Goal: Task Accomplishment & Management: Manage account settings

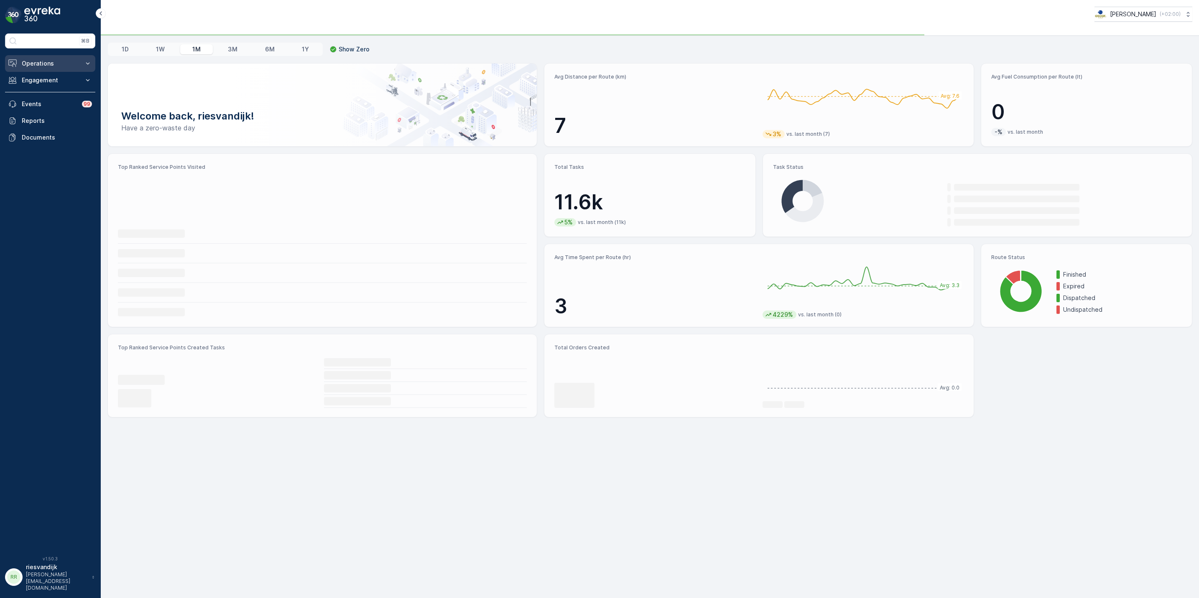
click at [43, 63] on p "Operations" at bounding box center [50, 63] width 57 height 8
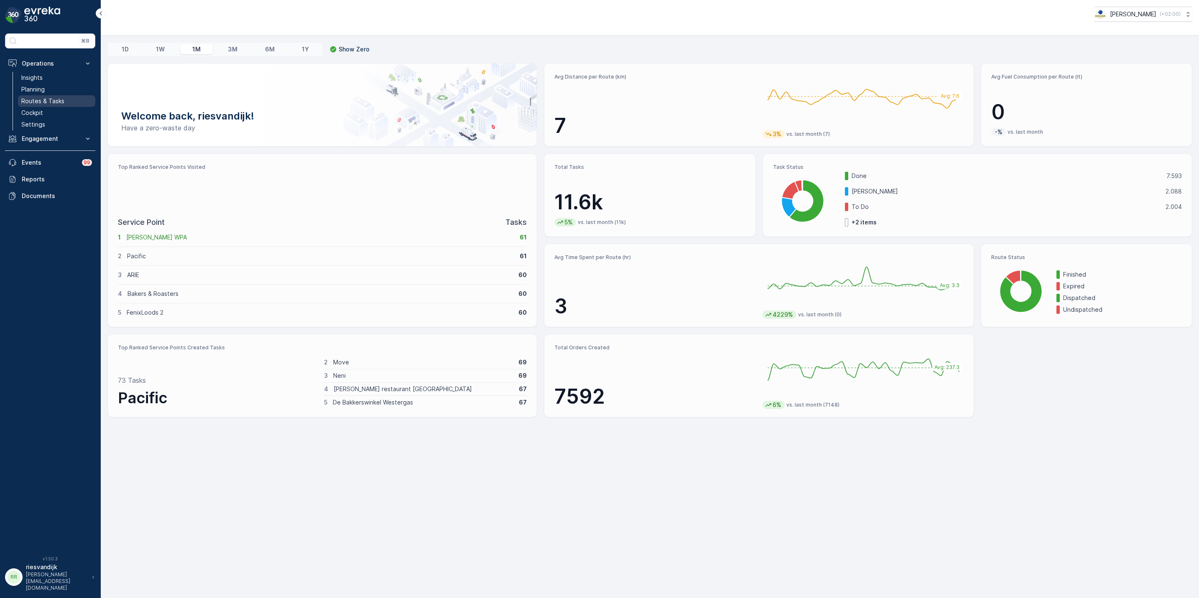
click at [54, 98] on p "Routes & Tasks" at bounding box center [42, 101] width 43 height 8
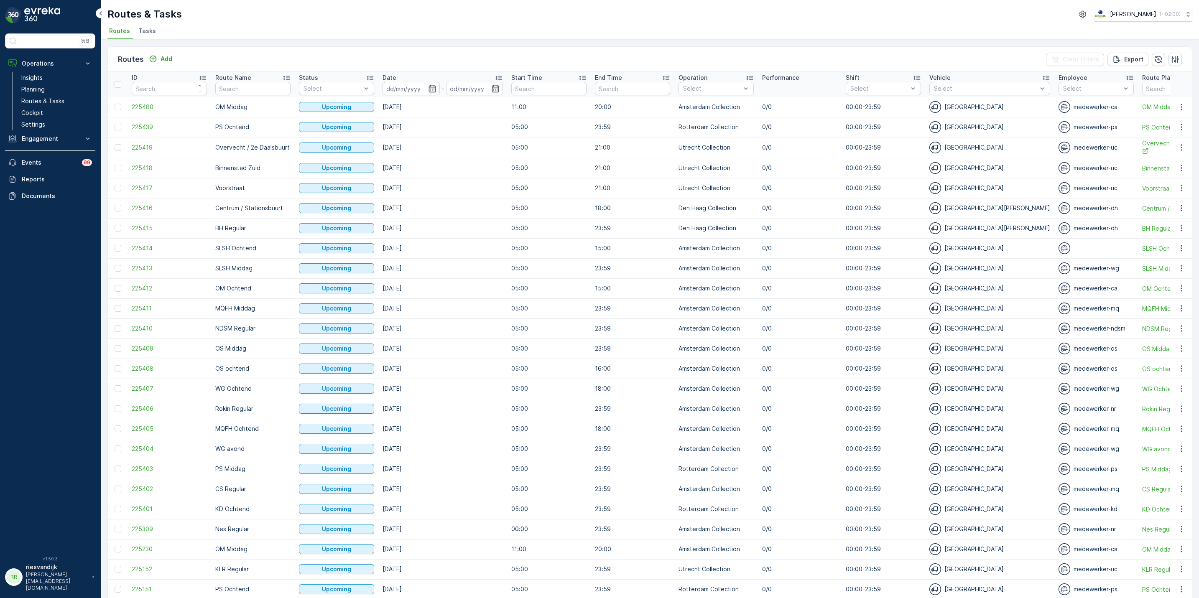
click at [145, 29] on span "Tasks" at bounding box center [147, 31] width 18 height 8
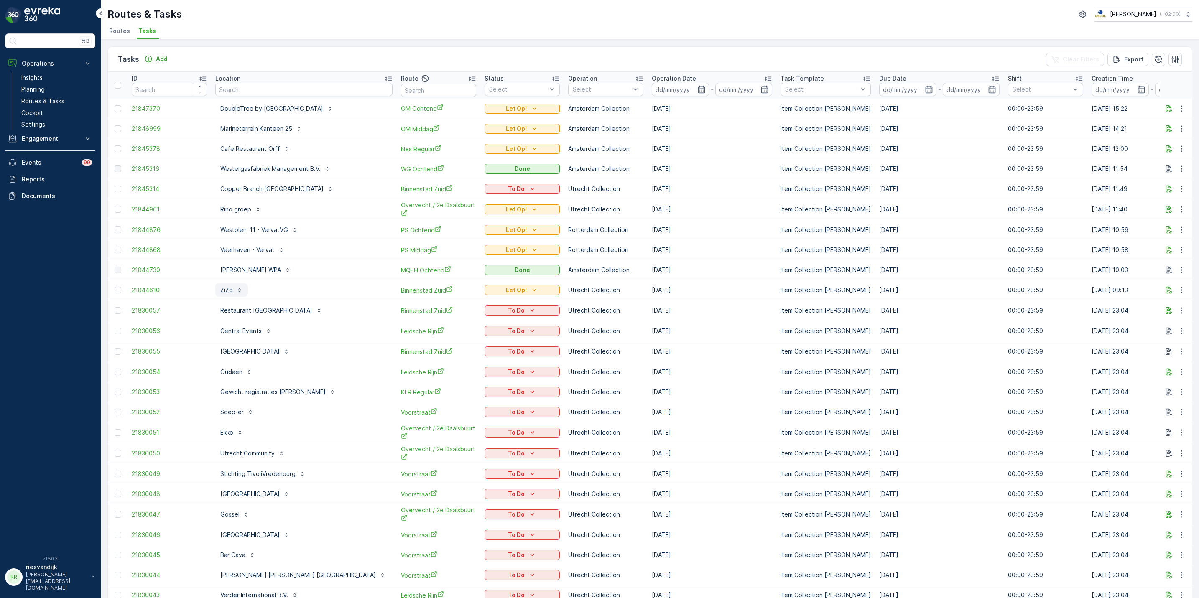
click at [231, 287] on p "ZiZo" at bounding box center [226, 290] width 13 height 8
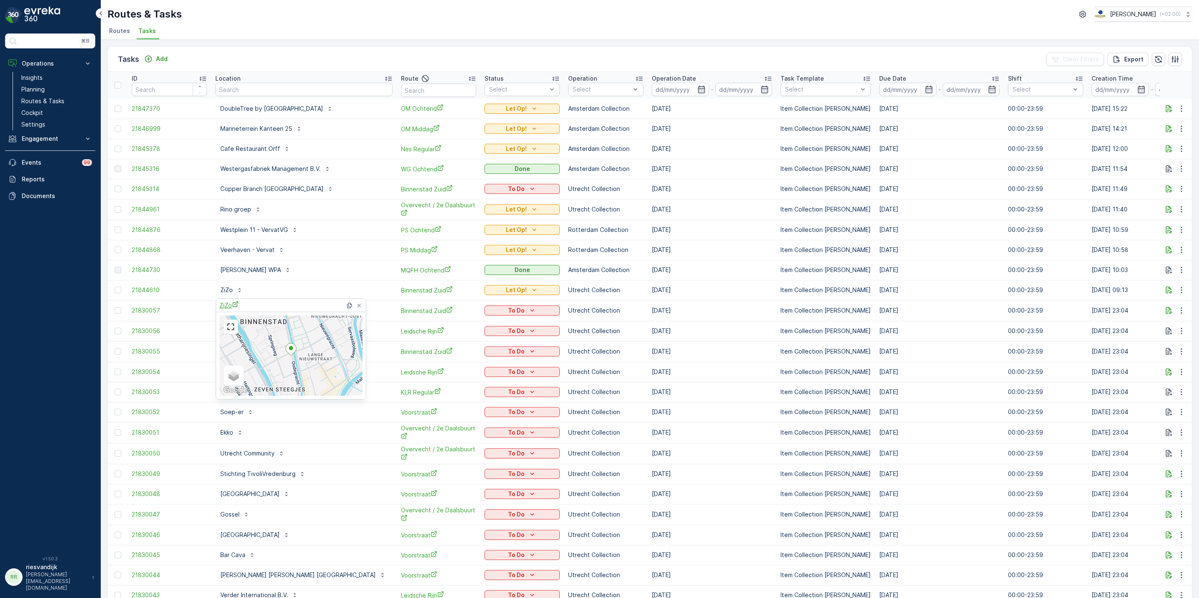
click at [228, 304] on span "ZiZo" at bounding box center [228, 305] width 19 height 9
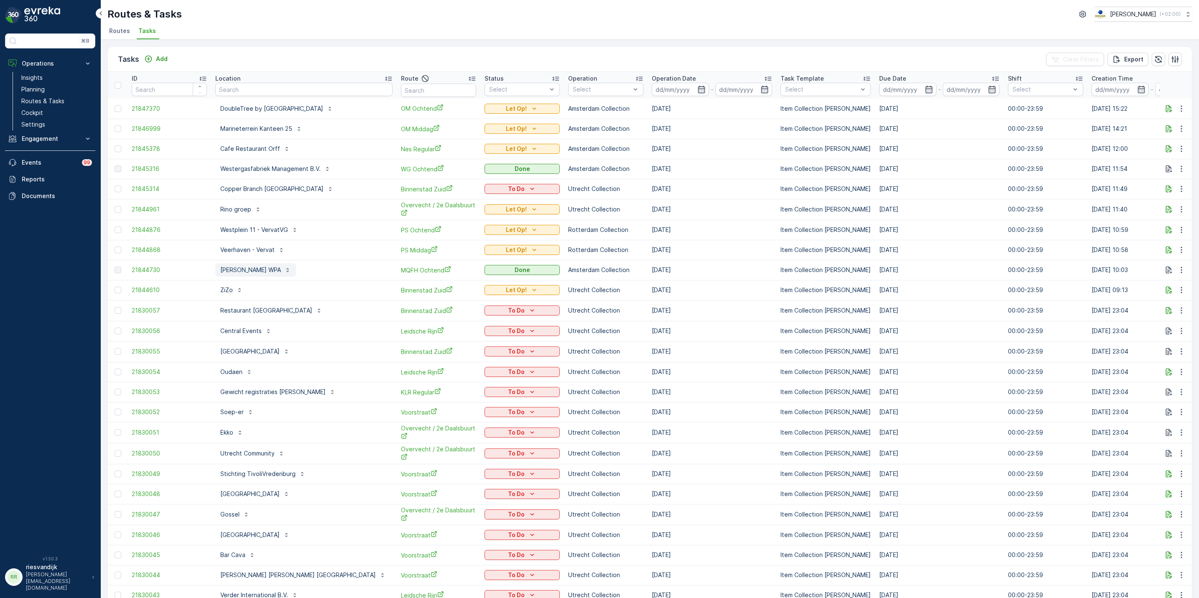
click at [242, 270] on p "George WPA" at bounding box center [250, 270] width 61 height 8
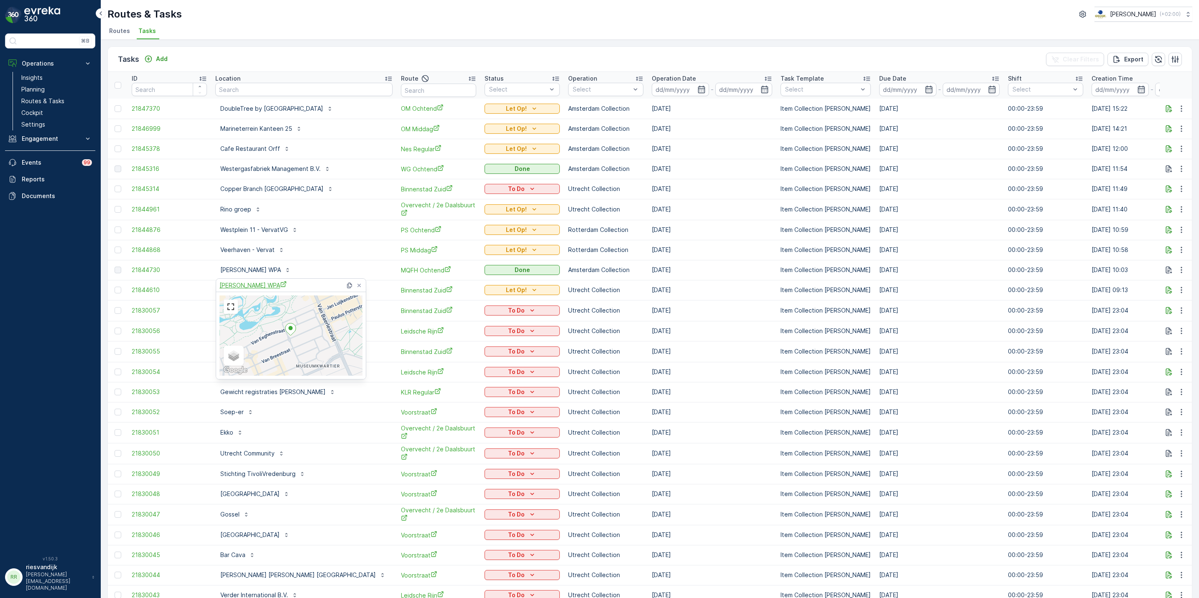
click at [242, 283] on span "George WPA" at bounding box center [252, 285] width 67 height 9
click at [250, 252] on p "Veerhaven - Vervat" at bounding box center [247, 250] width 54 height 8
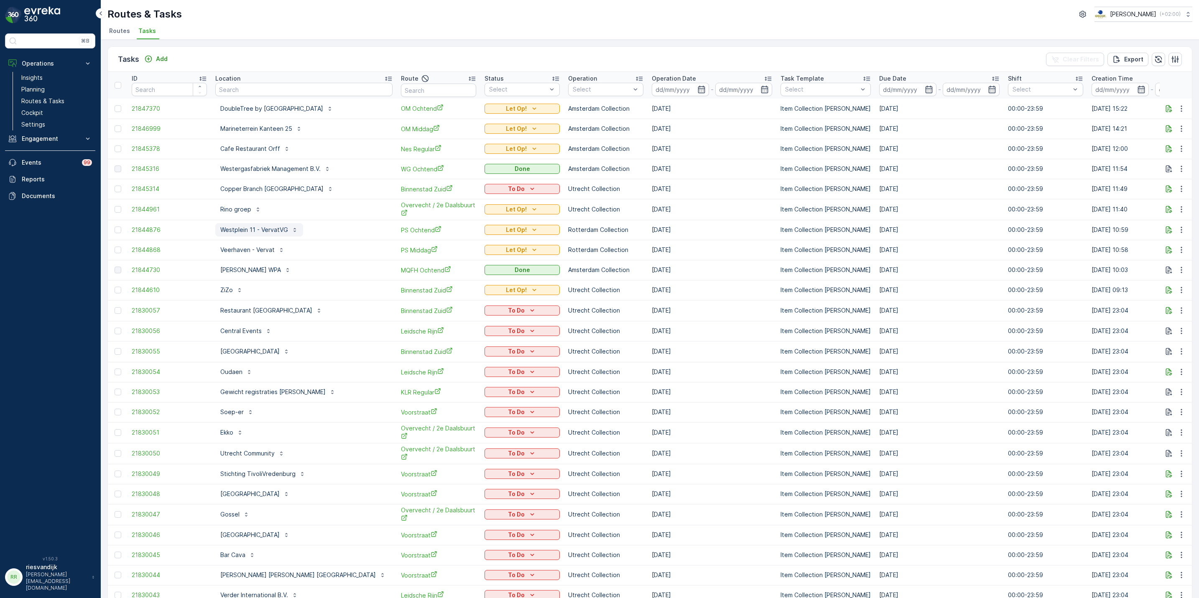
click at [251, 224] on button "Westplein 11 - VervatVG" at bounding box center [259, 229] width 88 height 13
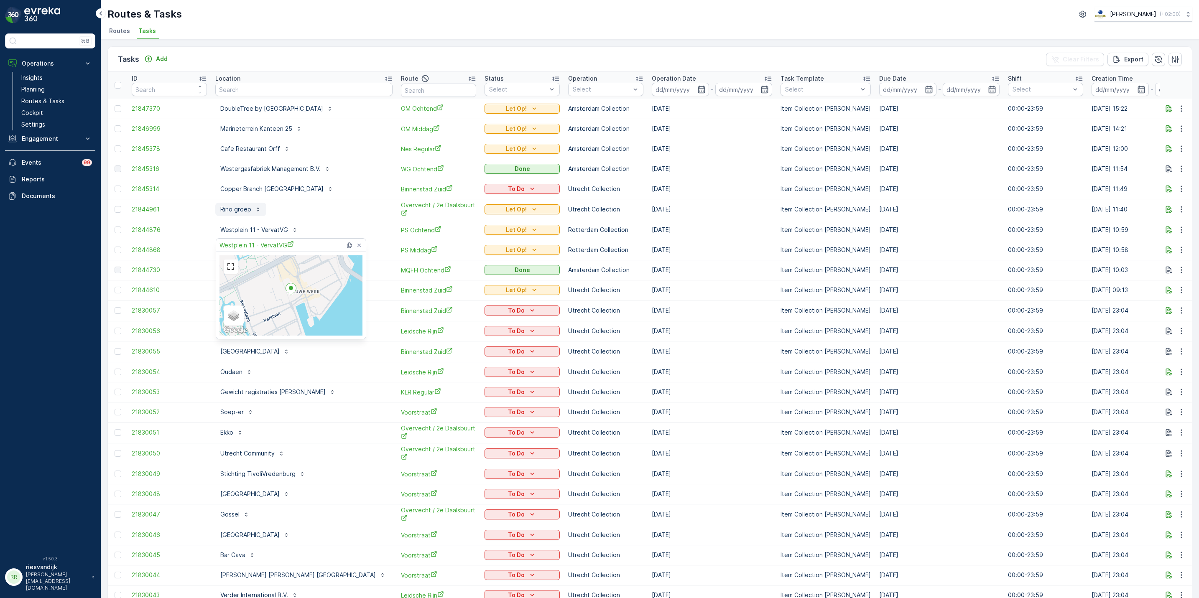
click at [239, 212] on p "Rino groep" at bounding box center [235, 209] width 31 height 8
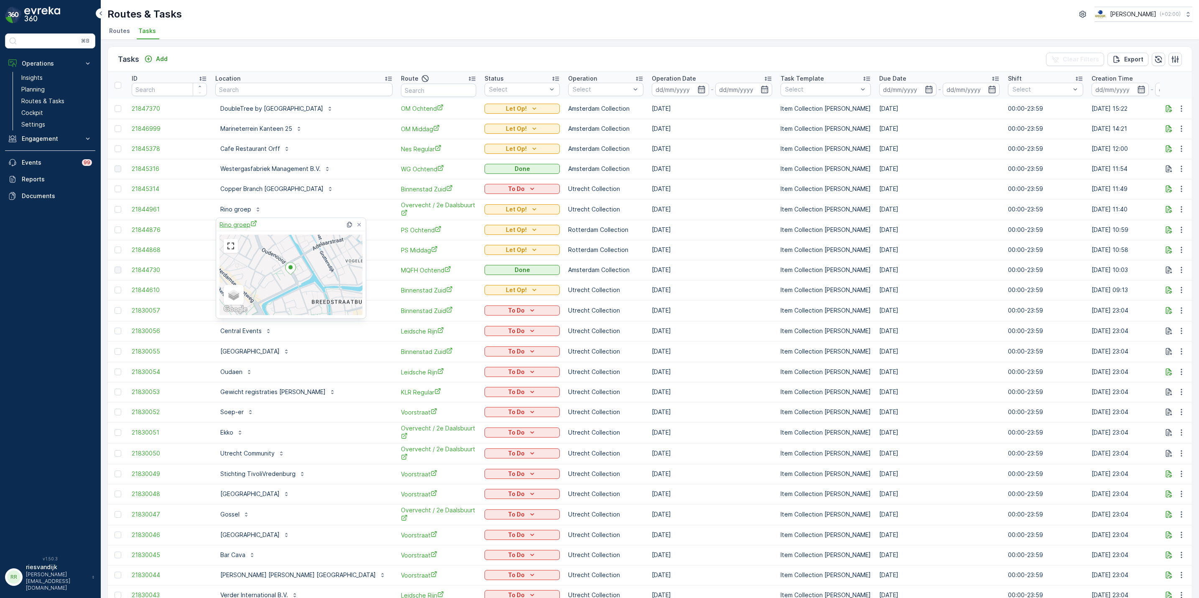
click at [239, 225] on span "Rino groep" at bounding box center [238, 224] width 38 height 9
click at [120, 107] on div at bounding box center [118, 108] width 7 height 7
click at [115, 105] on input "checkbox" at bounding box center [115, 105] width 0 height 0
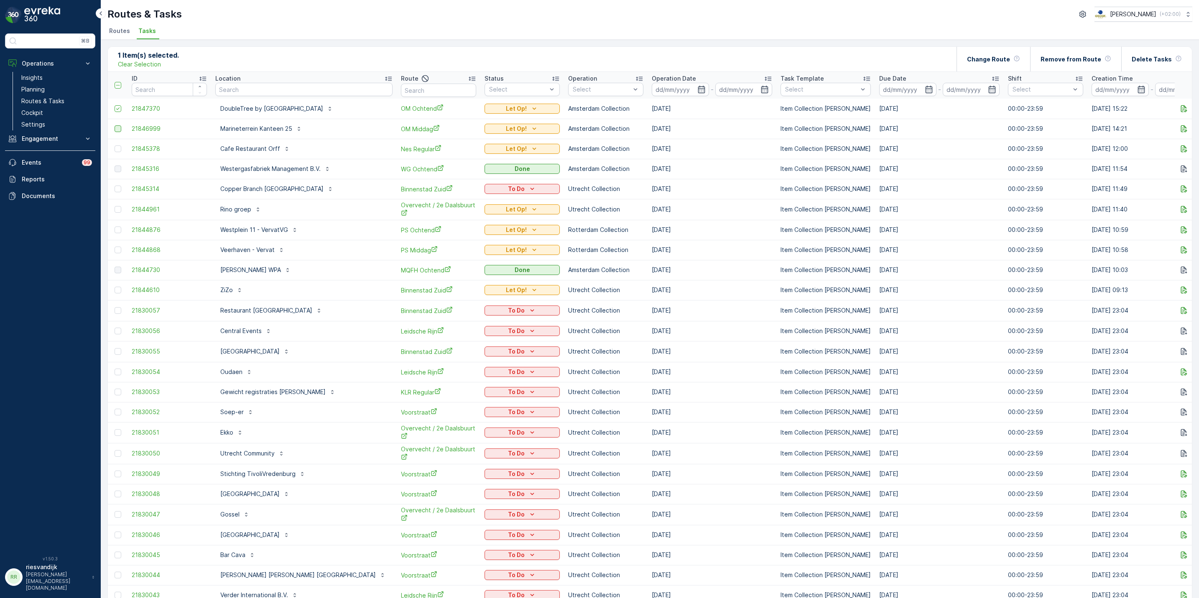
click at [117, 132] on div at bounding box center [118, 128] width 7 height 7
click at [115, 125] on input "checkbox" at bounding box center [115, 125] width 0 height 0
click at [118, 147] on div at bounding box center [118, 148] width 7 height 7
click at [115, 145] on input "checkbox" at bounding box center [115, 145] width 0 height 0
click at [278, 84] on input "text" at bounding box center [303, 89] width 177 height 13
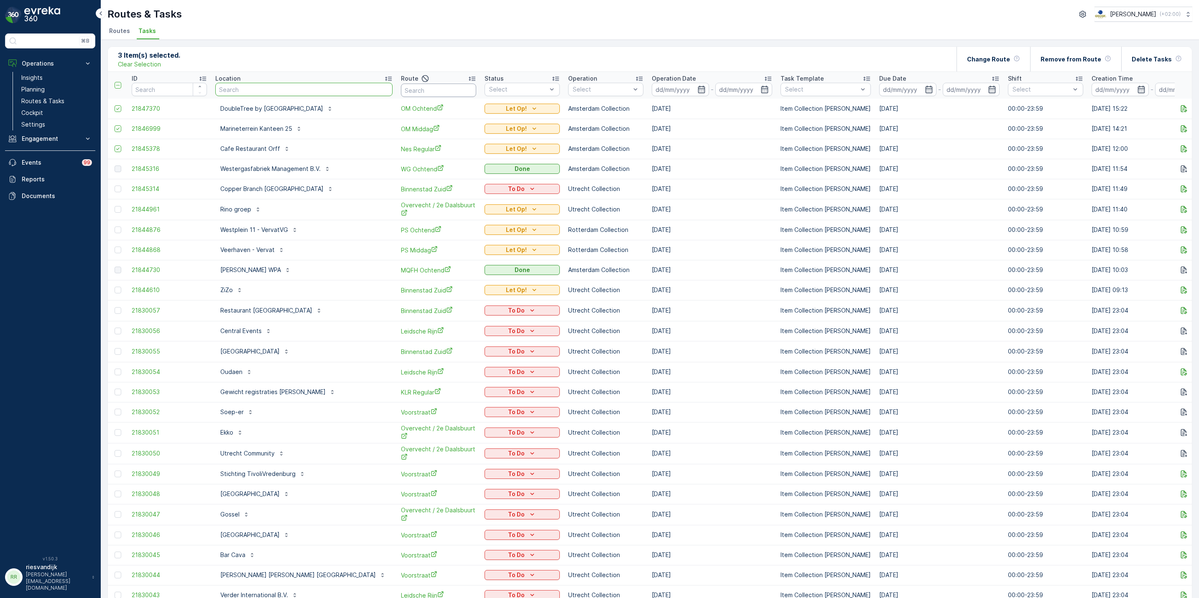
click at [430, 93] on input "text" at bounding box center [438, 90] width 75 height 13
type input "ndsm"
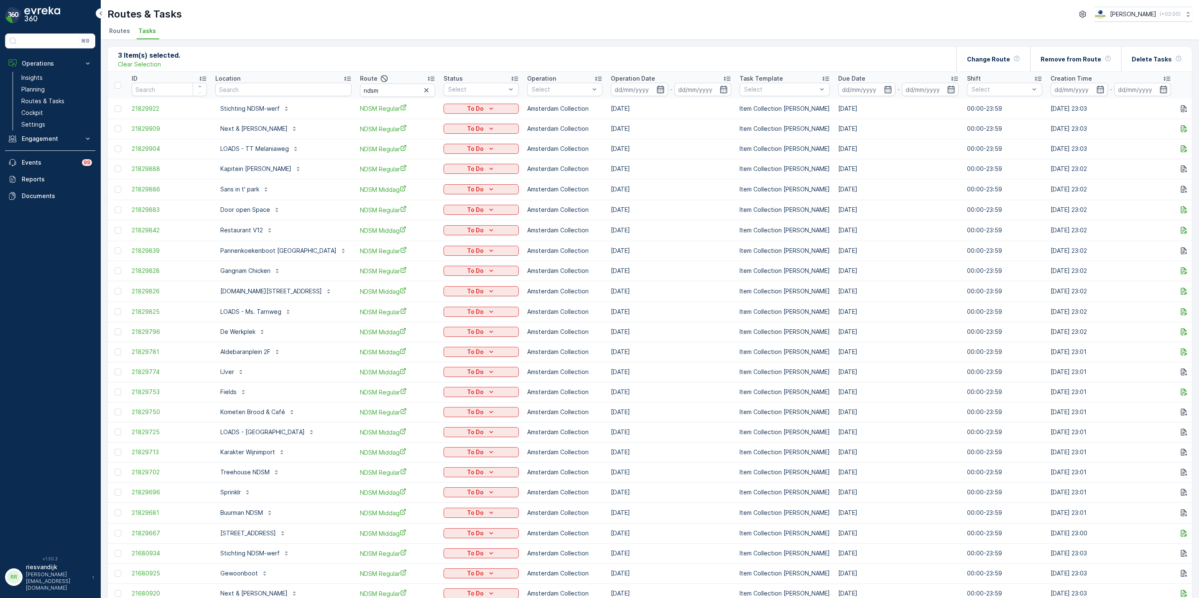
click at [656, 85] on icon "button" at bounding box center [660, 89] width 8 height 8
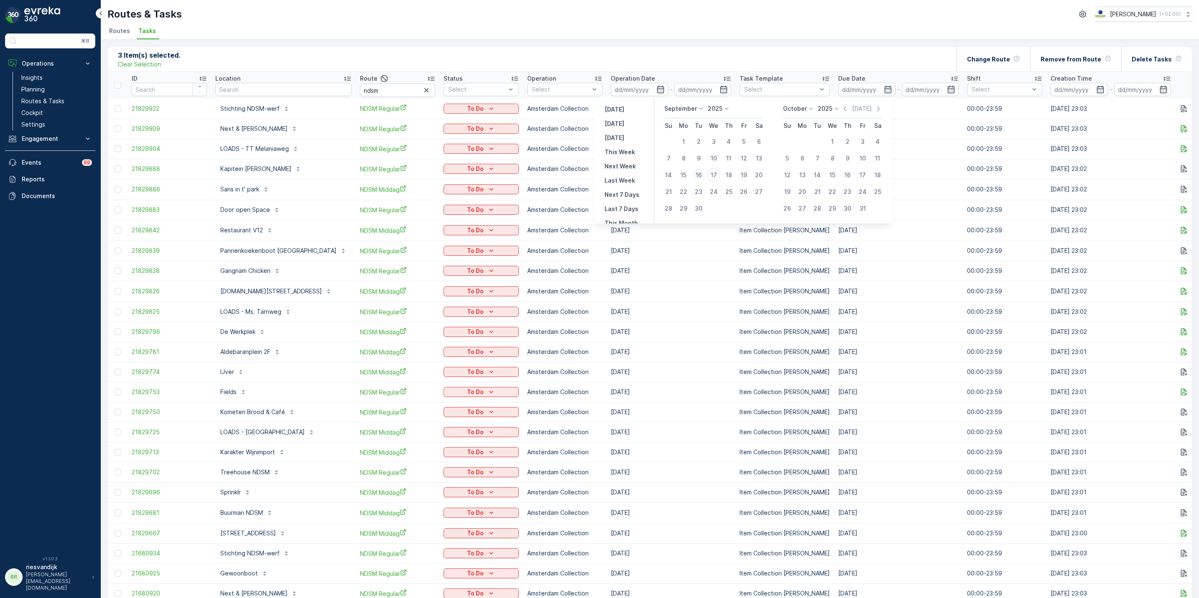
click at [703, 173] on div "16" at bounding box center [698, 174] width 13 height 13
type input "16.09.2025"
click at [703, 173] on div "16" at bounding box center [698, 174] width 13 height 13
type input "16.09.2025"
click at [703, 173] on div "16" at bounding box center [698, 174] width 13 height 13
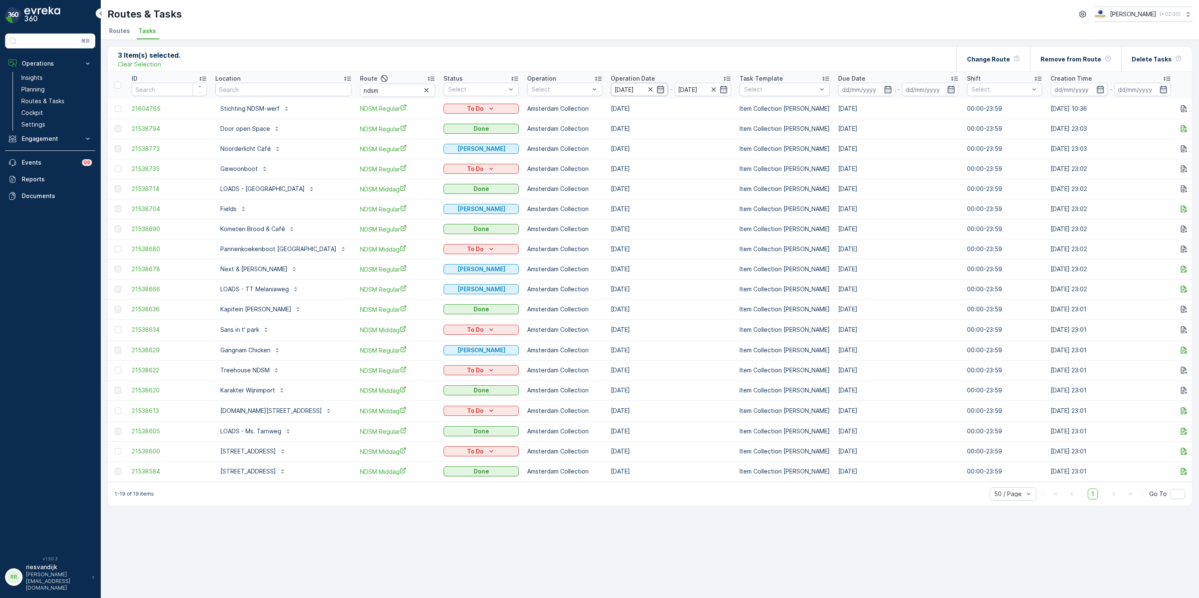
click at [614, 89] on input "16.09.2025" at bounding box center [639, 89] width 57 height 13
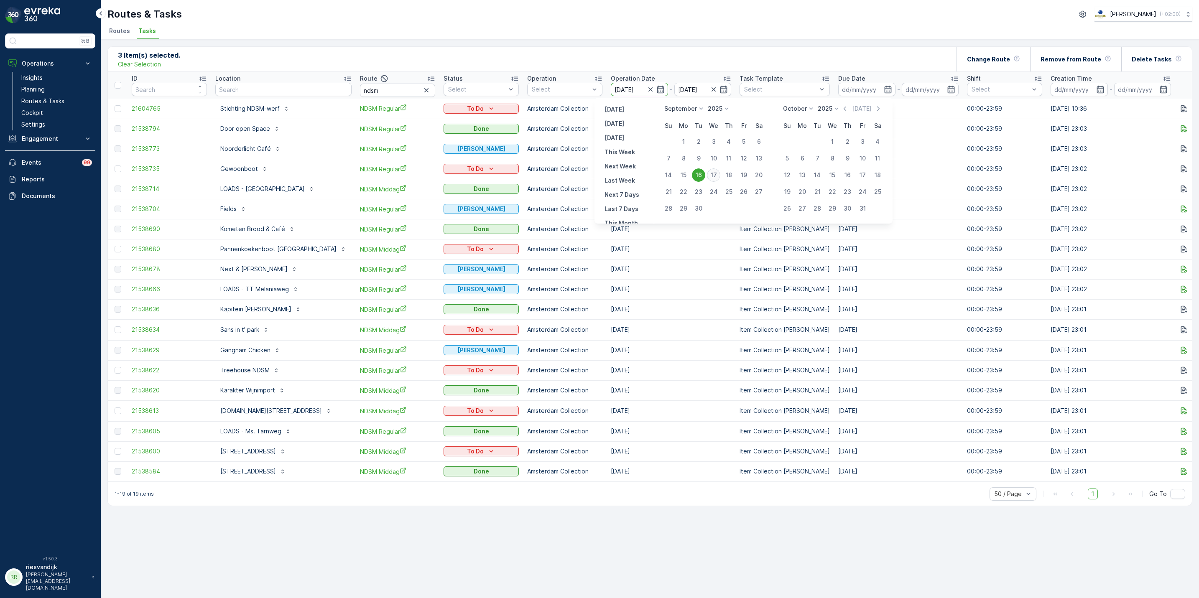
click at [709, 175] on div "17" at bounding box center [713, 174] width 13 height 13
type input "[DATE]"
click at [709, 175] on div "17" at bounding box center [713, 174] width 13 height 13
type input "[DATE]"
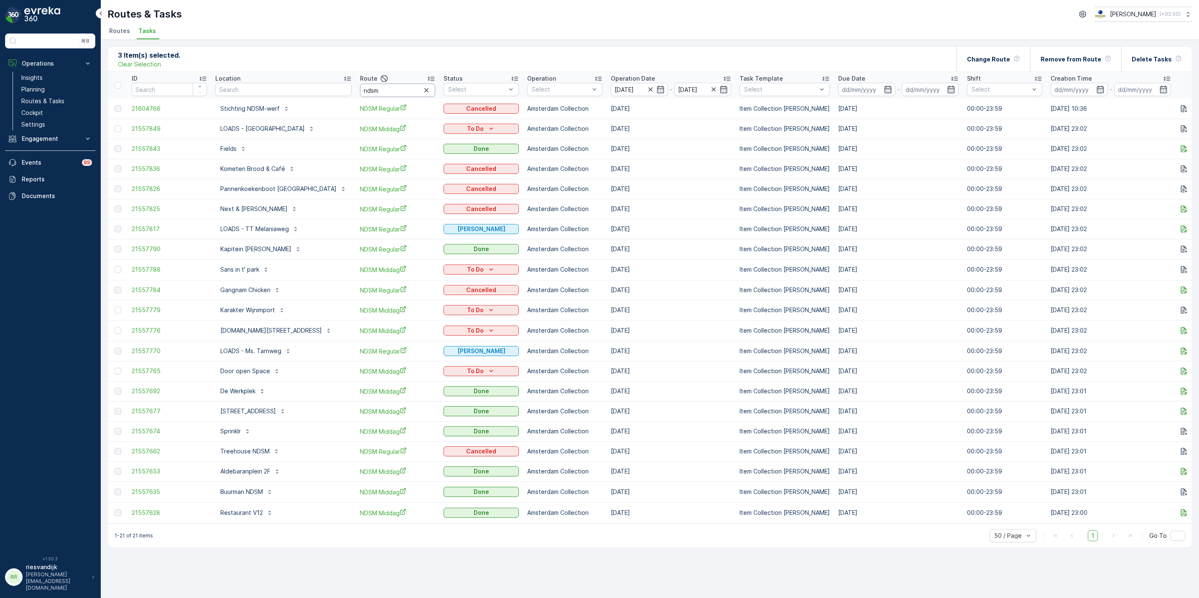
click at [391, 94] on input "ndsm" at bounding box center [397, 90] width 75 height 13
type input "ndsm reg"
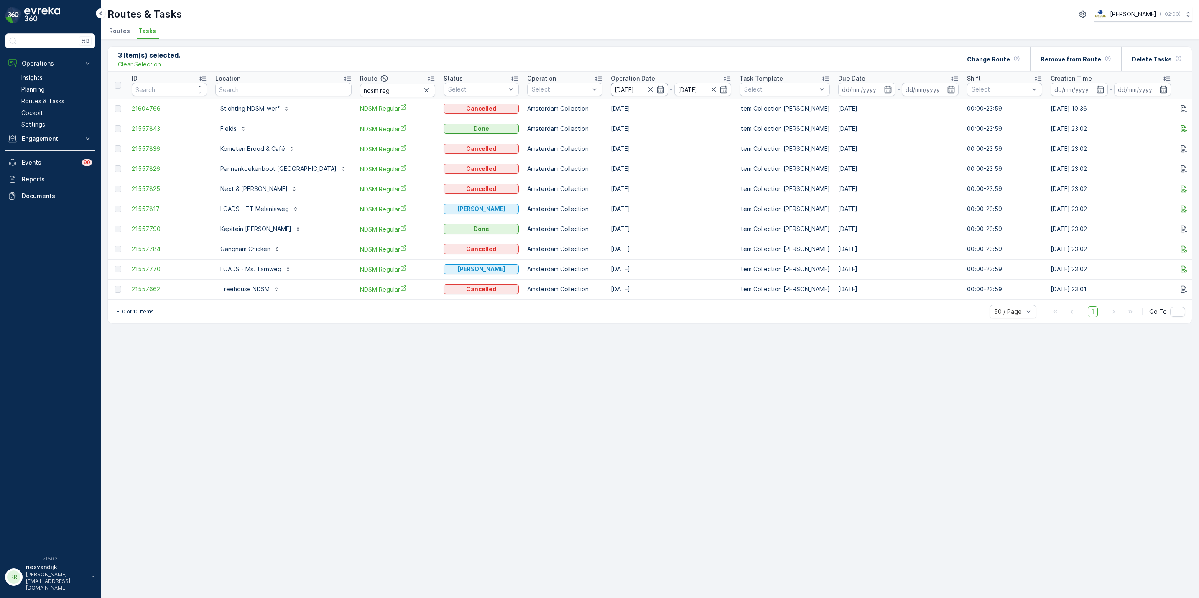
click at [611, 84] on input "[DATE]" at bounding box center [639, 89] width 57 height 13
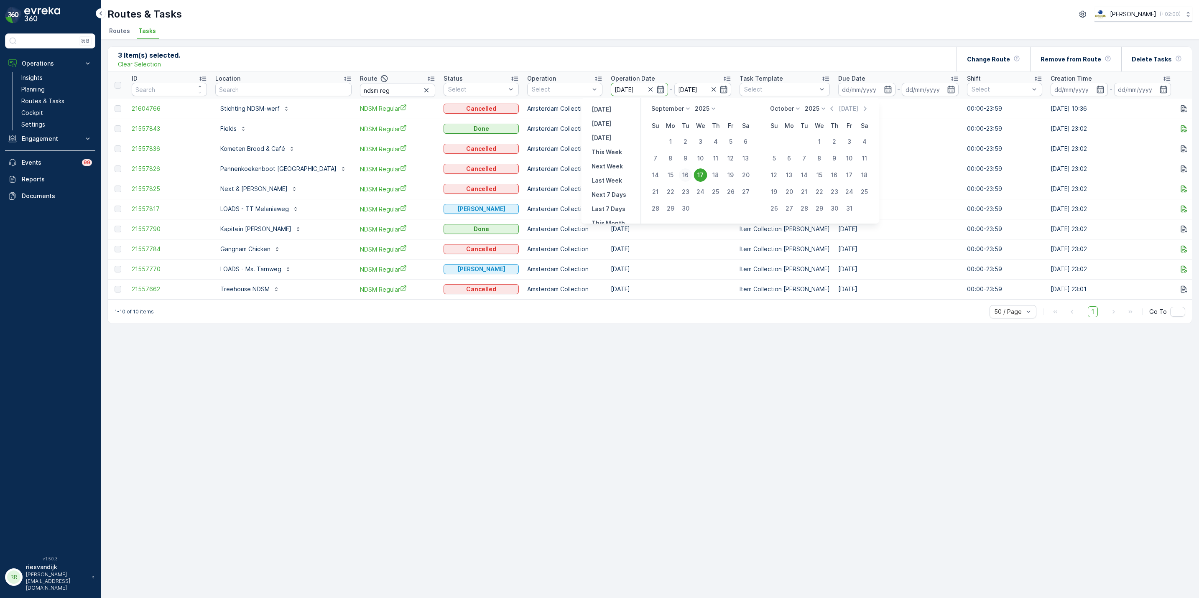
click at [690, 173] on div "16" at bounding box center [685, 174] width 13 height 13
type input "16.09.2025"
click at [690, 173] on div "16" at bounding box center [685, 174] width 13 height 13
type input "16.09.2025"
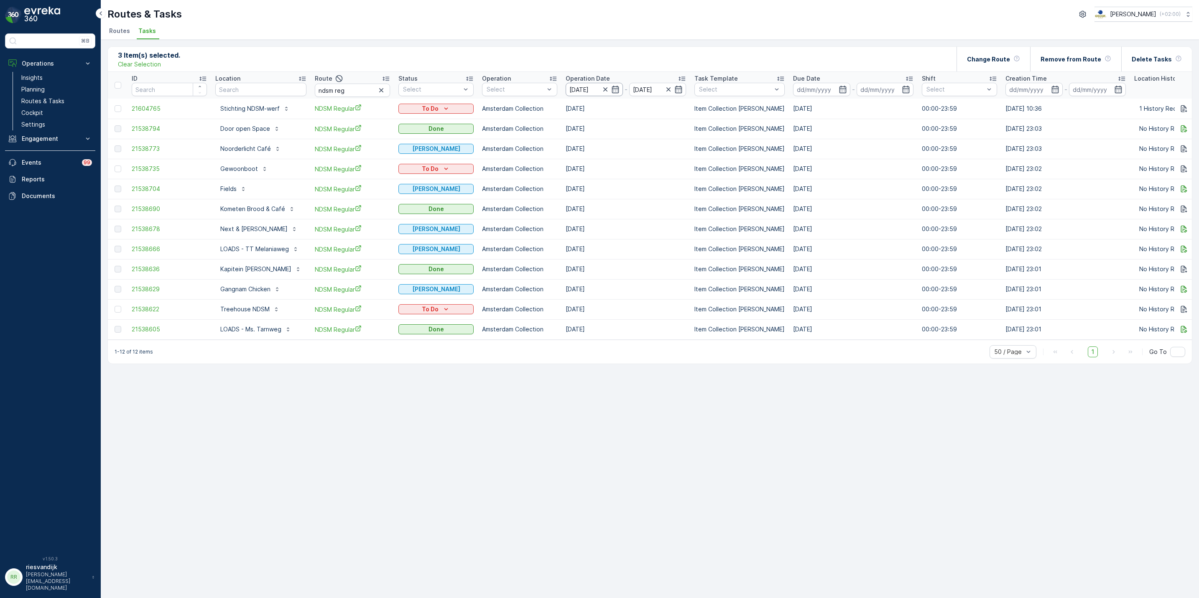
click at [578, 87] on input "16.09.2025" at bounding box center [594, 89] width 57 height 13
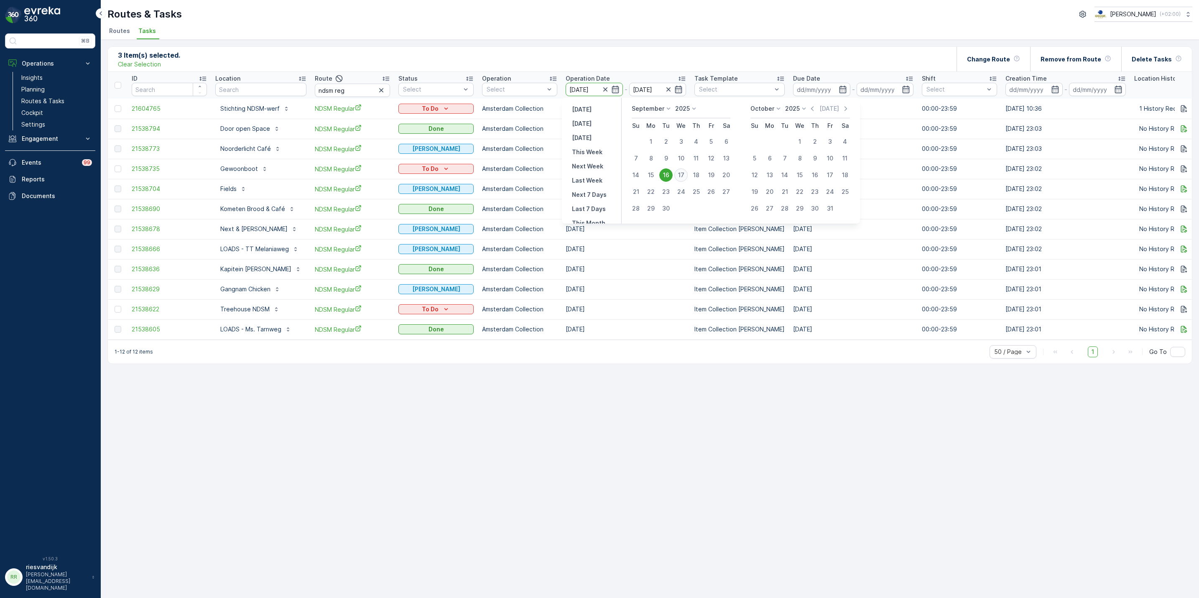
click at [684, 177] on div "17" at bounding box center [680, 174] width 13 height 13
type input "[DATE]"
click at [684, 177] on div "17" at bounding box center [680, 174] width 13 height 13
type input "[DATE]"
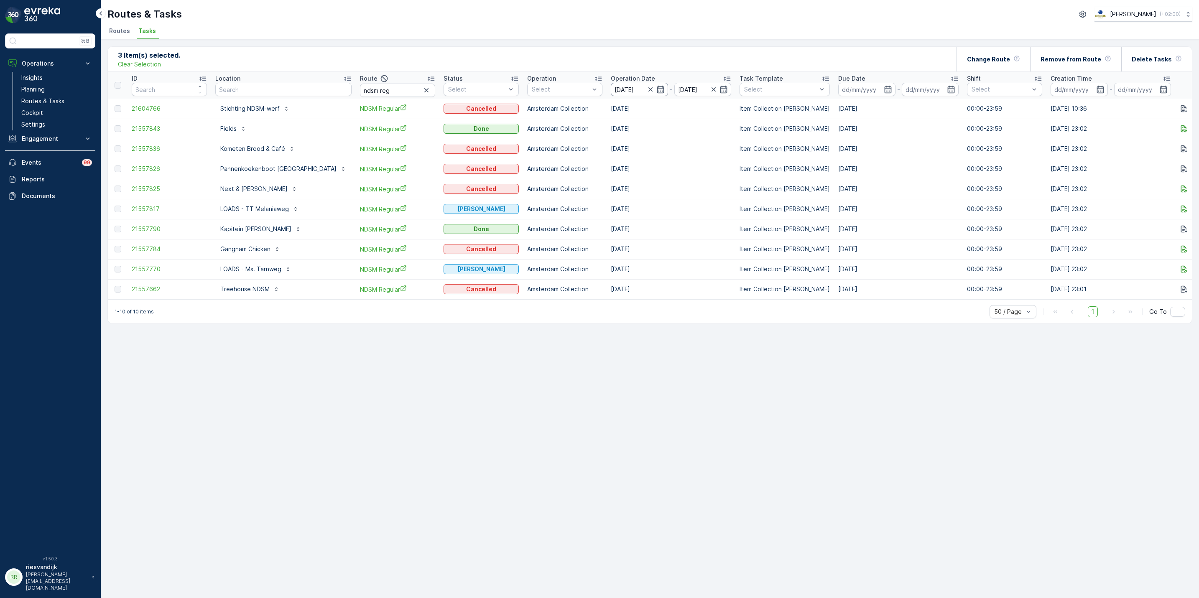
click at [611, 90] on input "[DATE]" at bounding box center [639, 89] width 57 height 13
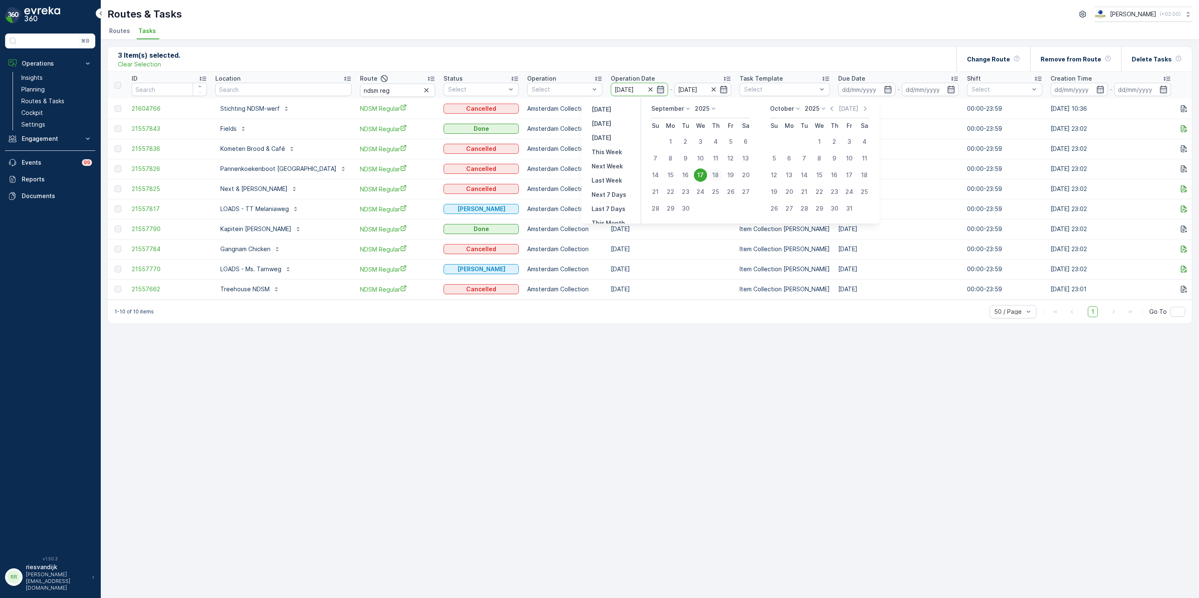
click at [719, 172] on div "18" at bounding box center [715, 174] width 13 height 13
type input "[DATE]"
click at [719, 172] on div "18" at bounding box center [715, 174] width 13 height 13
type input "[DATE]"
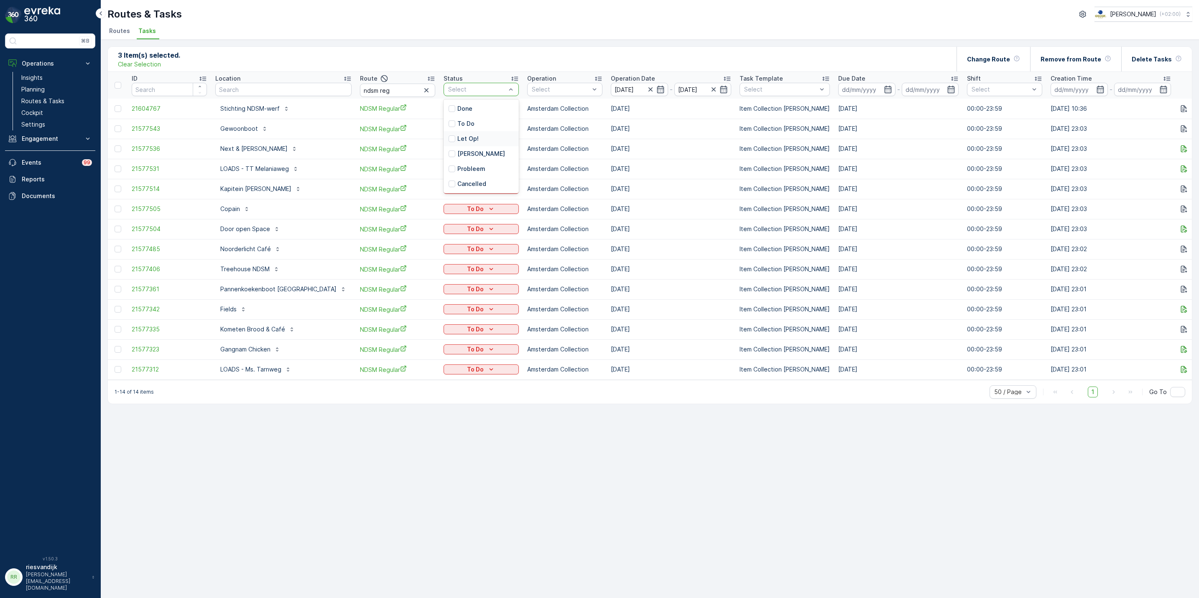
click at [457, 135] on p "Let Op!" at bounding box center [467, 139] width 21 height 8
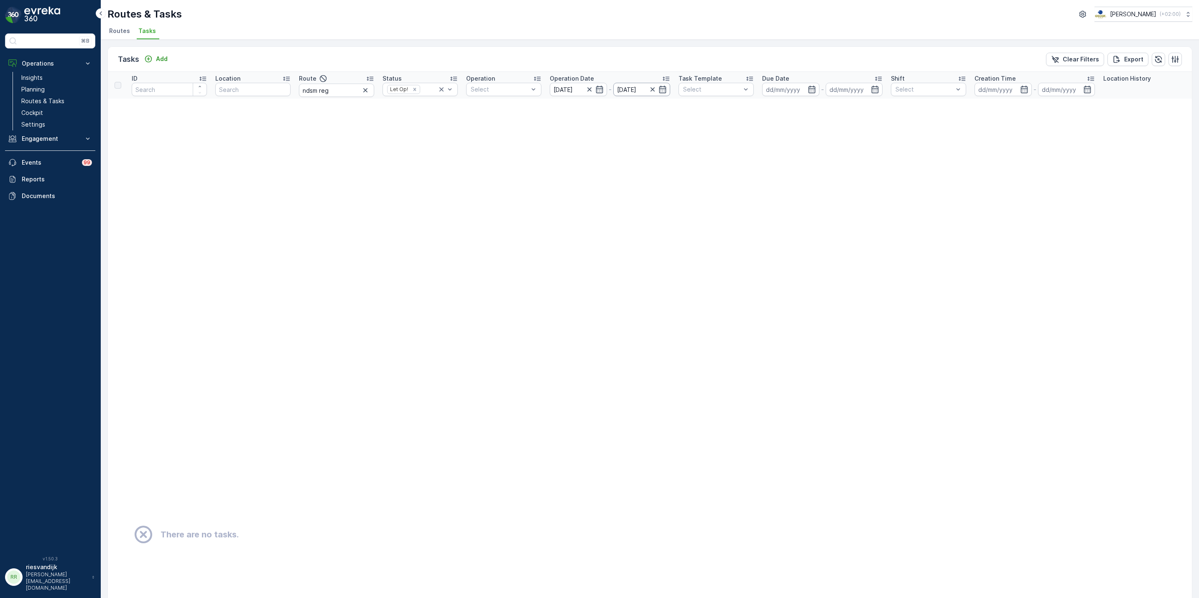
click at [636, 86] on input "[DATE]" at bounding box center [641, 89] width 57 height 13
click at [669, 170] on div "17" at bounding box center [669, 174] width 13 height 13
type input "[DATE]"
click at [669, 170] on div "17" at bounding box center [669, 174] width 13 height 13
type input "[DATE]"
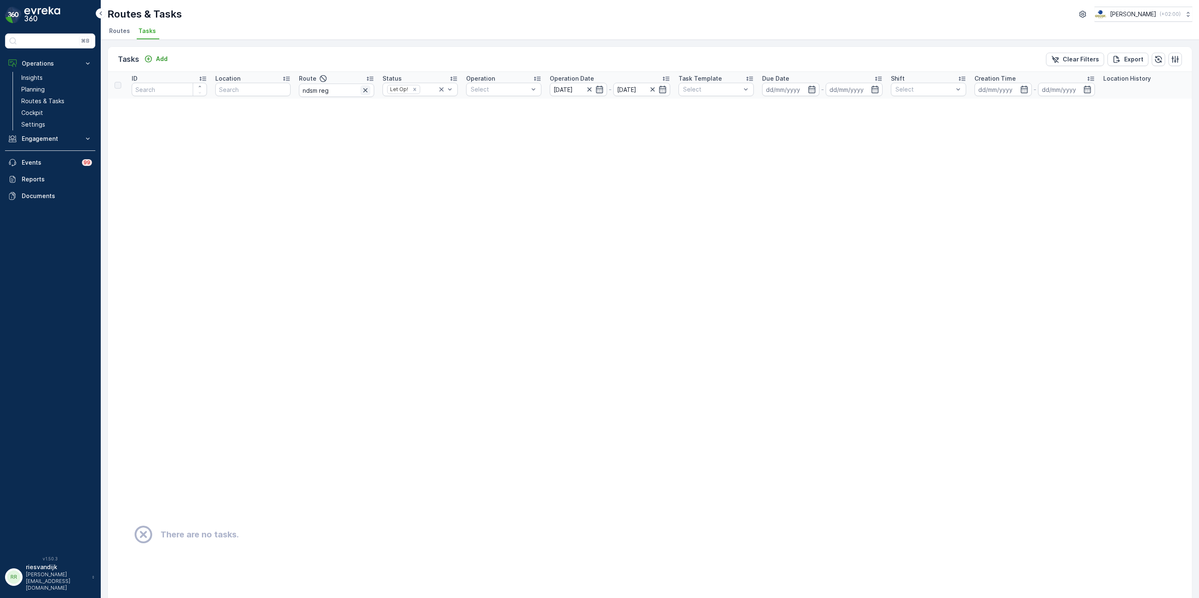
click at [362, 88] on icon "button" at bounding box center [365, 90] width 8 height 8
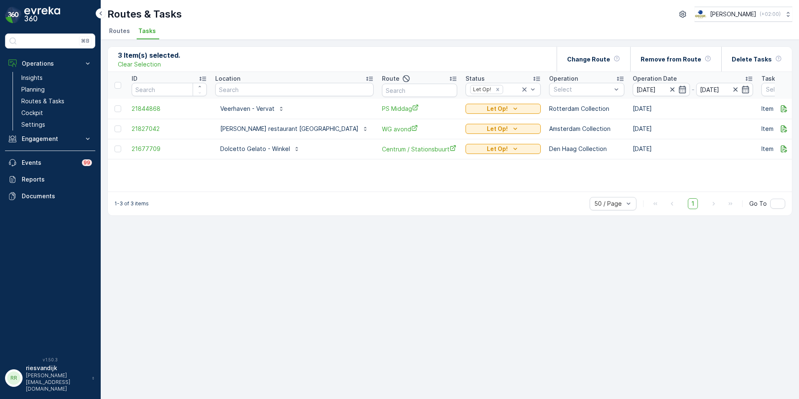
click at [114, 107] on td at bounding box center [118, 109] width 20 height 20
click at [120, 110] on div at bounding box center [118, 108] width 7 height 7
click at [115, 105] on input "checkbox" at bounding box center [115, 105] width 0 height 0
click at [606, 64] on div "Change Route" at bounding box center [593, 59] width 53 height 25
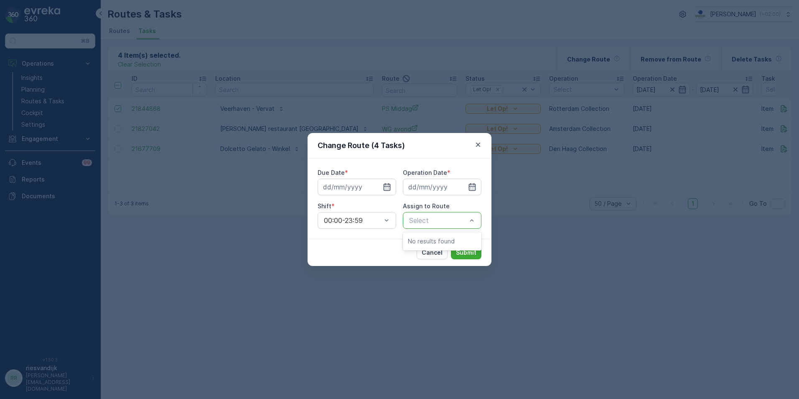
click at [424, 228] on div "Select" at bounding box center [442, 220] width 79 height 17
click at [369, 186] on input at bounding box center [357, 187] width 79 height 17
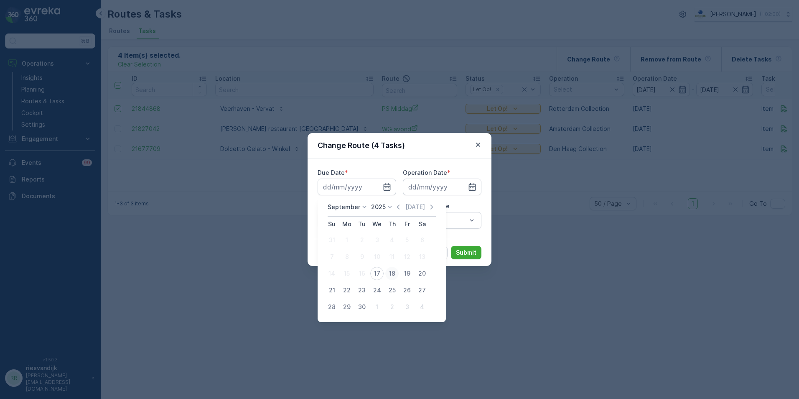
click at [394, 268] on div "18" at bounding box center [391, 273] width 13 height 13
type input "[DATE]"
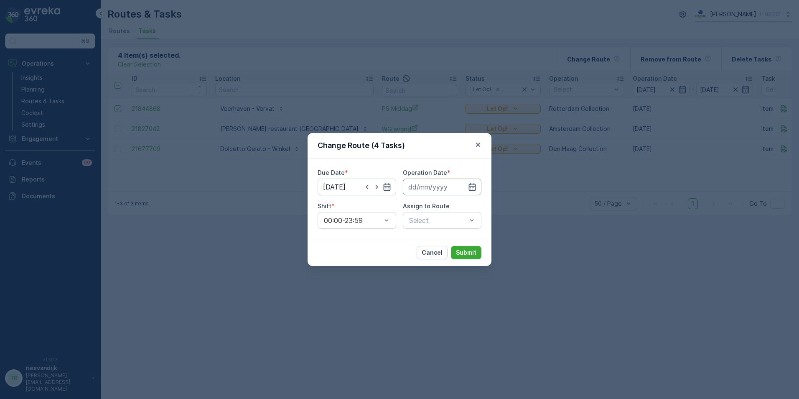
click at [425, 184] on input at bounding box center [442, 187] width 79 height 17
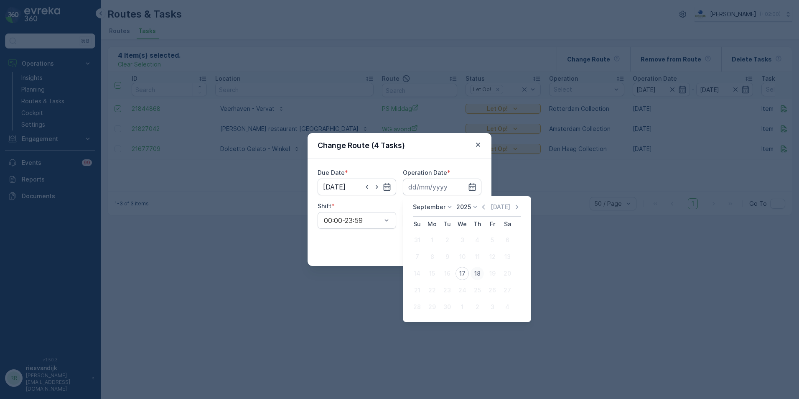
click at [473, 271] on div "18" at bounding box center [477, 273] width 13 height 13
type input "[DATE]"
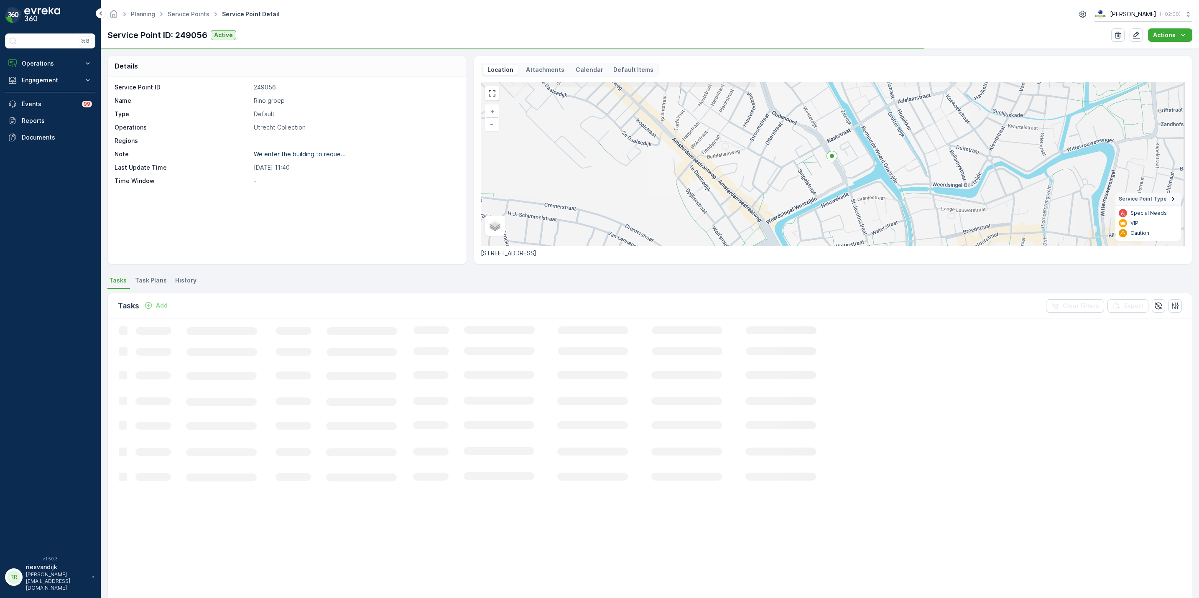
click at [249, 184] on p "Time Window" at bounding box center [183, 181] width 136 height 8
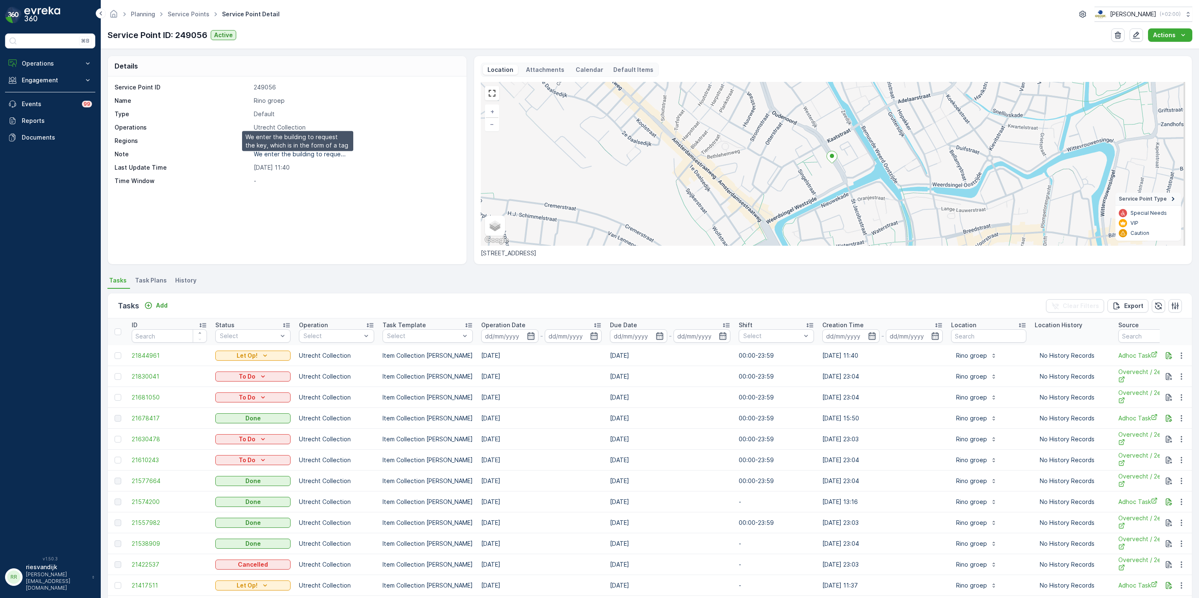
click at [331, 155] on p "We enter the building to reque..." at bounding box center [300, 154] width 92 height 7
click at [334, 156] on p "We enter the building to reque..." at bounding box center [300, 154] width 92 height 7
click at [288, 156] on p "We enter the building to reque..." at bounding box center [300, 154] width 92 height 7
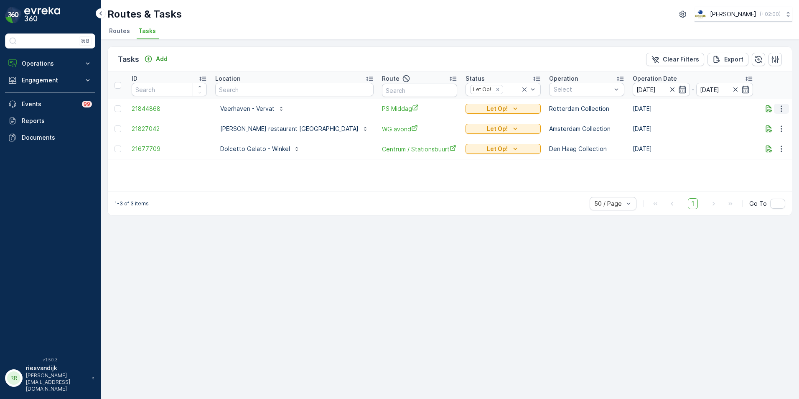
click at [776, 107] on button "button" at bounding box center [781, 109] width 15 height 10
click at [759, 142] on span "Change Route" at bounding box center [760, 144] width 41 height 8
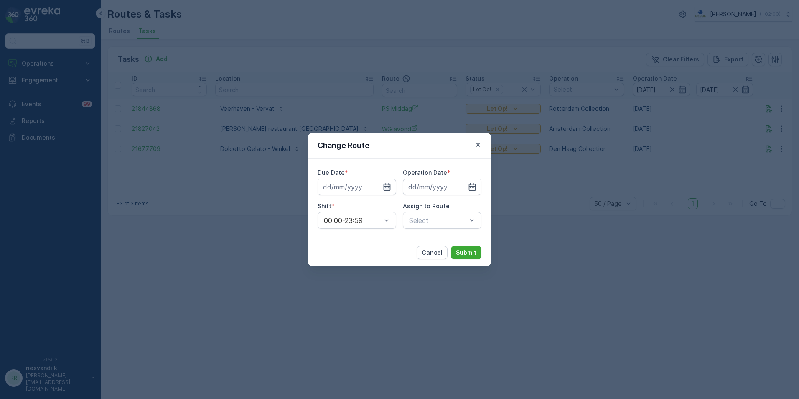
type input "[DATE]"
click at [378, 189] on icon "button" at bounding box center [377, 187] width 8 height 8
type input "[DATE]"
click at [462, 184] on icon "button" at bounding box center [462, 187] width 8 height 8
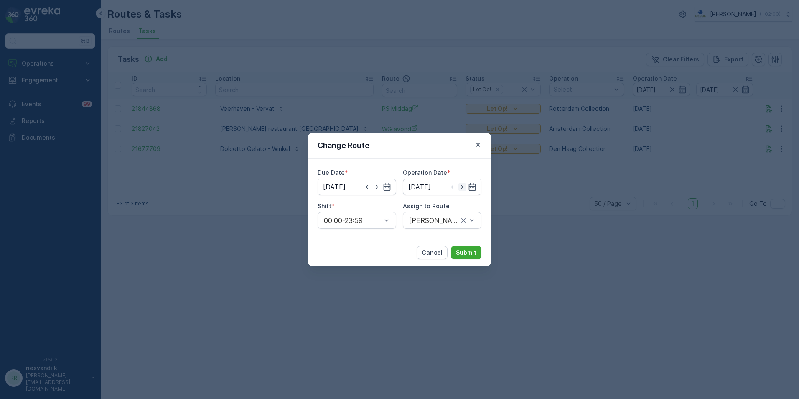
type input "[DATE]"
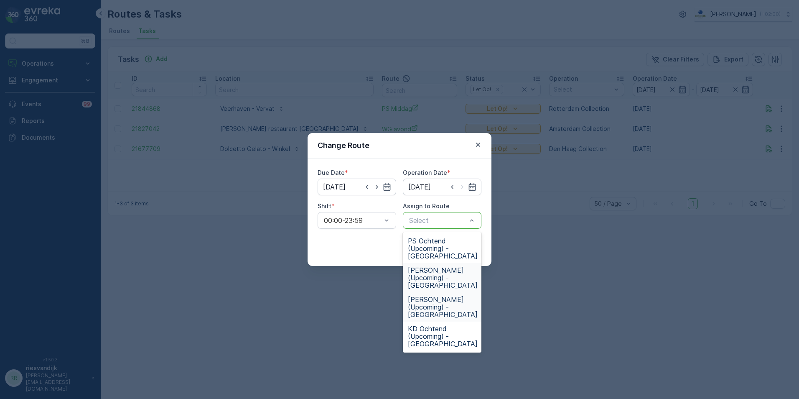
click at [455, 300] on span "[PERSON_NAME] (Upcoming) - [GEOGRAPHIC_DATA]" at bounding box center [443, 307] width 70 height 23
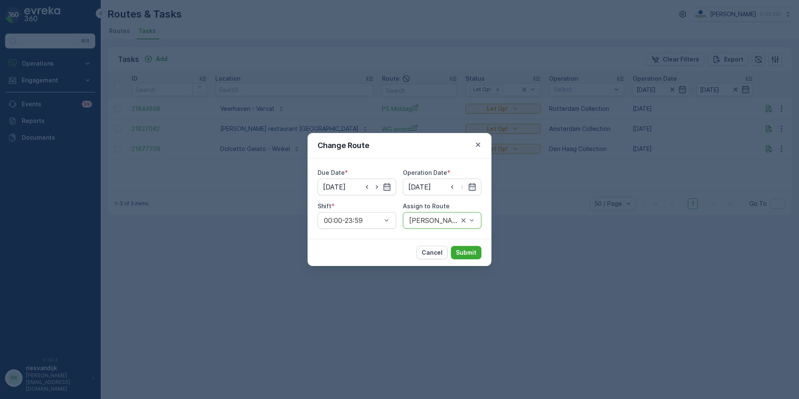
click at [471, 245] on div "Cancel Submit" at bounding box center [400, 252] width 184 height 27
click at [475, 248] on button "Submit" at bounding box center [466, 252] width 31 height 13
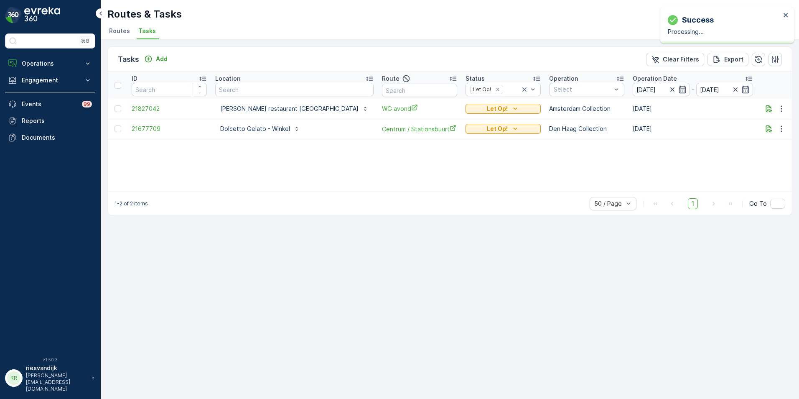
click at [426, 168] on div "ID Location Route Status Let Op! Operation Select Operation Date [DATE] - [DATE…" at bounding box center [450, 132] width 684 height 120
click at [767, 131] on icon "button" at bounding box center [769, 129] width 8 height 8
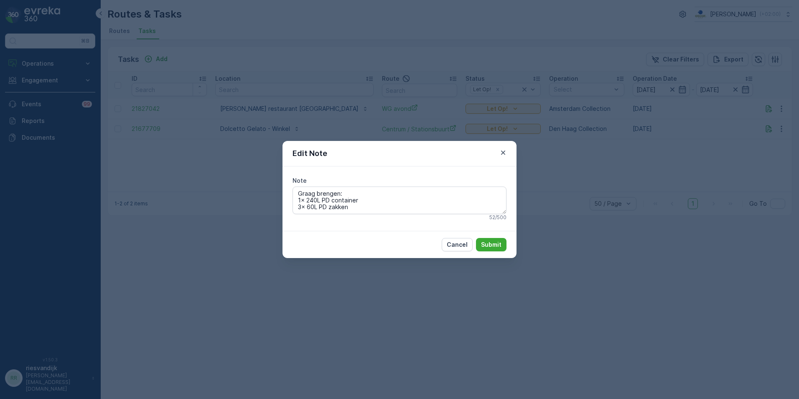
click at [630, 135] on div "Edit Note Note Graag brengen: 1x 240L PD container 3x 60L PD zakken 52 / 500 Ca…" at bounding box center [399, 199] width 799 height 399
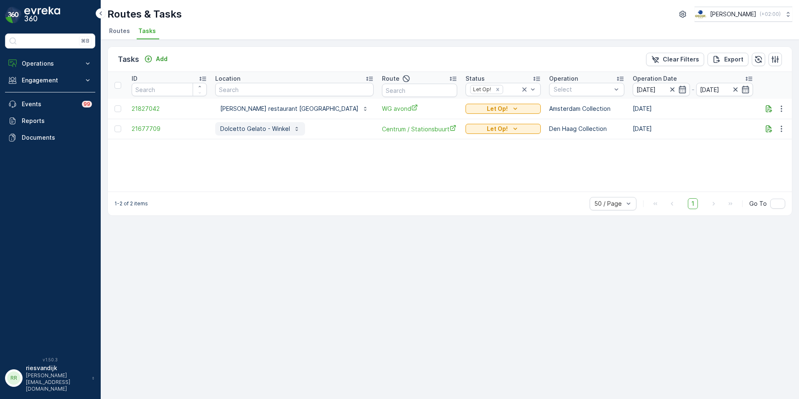
click at [268, 126] on p "Dolcetto Gelato - Winkel" at bounding box center [255, 129] width 70 height 8
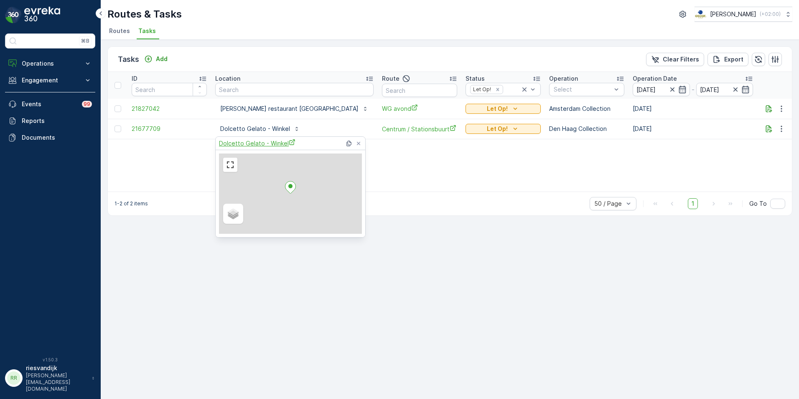
click at [248, 144] on span "Dolcetto Gelato - Winkel" at bounding box center [257, 143] width 77 height 9
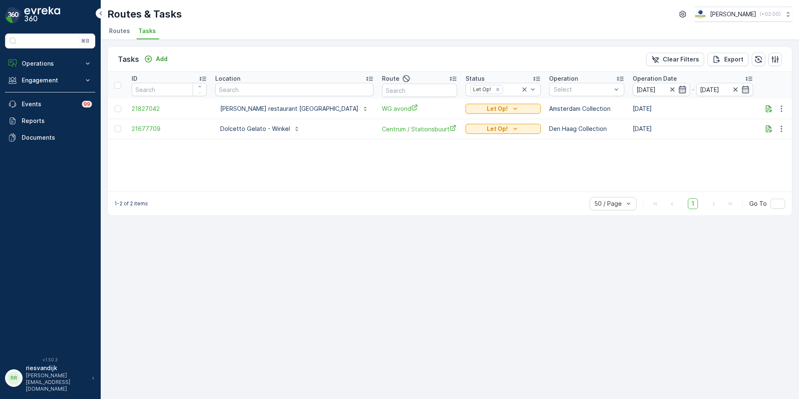
click at [669, 90] on div at bounding box center [678, 89] width 18 height 8
drag, startPoint x: 620, startPoint y: 90, endPoint x: 590, endPoint y: 84, distance: 29.8
click at [633, 84] on input "[DATE]" at bounding box center [661, 89] width 57 height 13
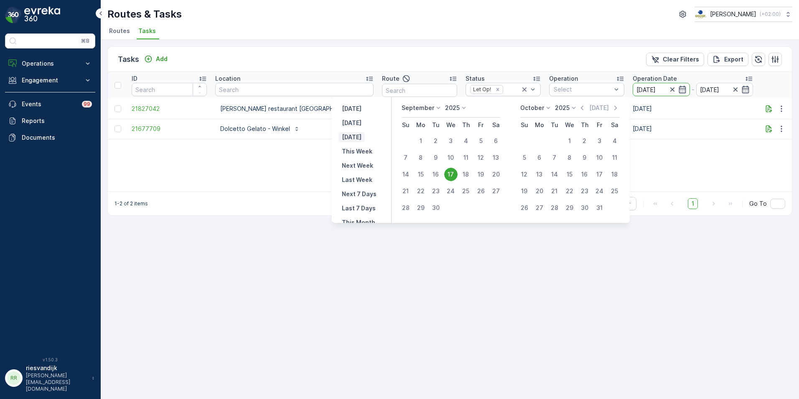
click at [362, 140] on p "[DATE]" at bounding box center [352, 137] width 20 height 8
type input "[DATE]"
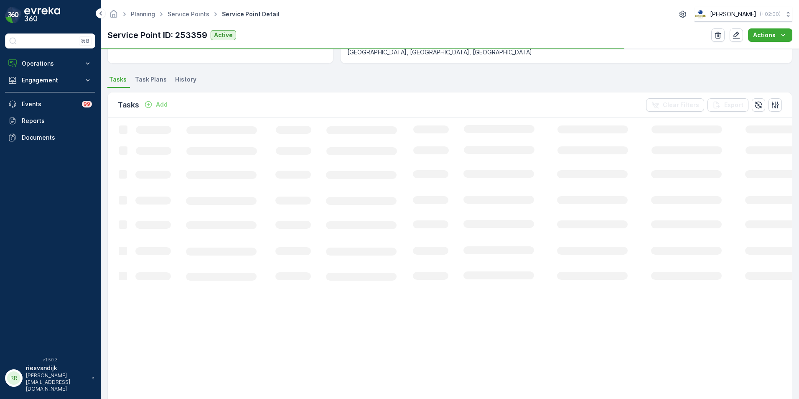
scroll to position [201, 0]
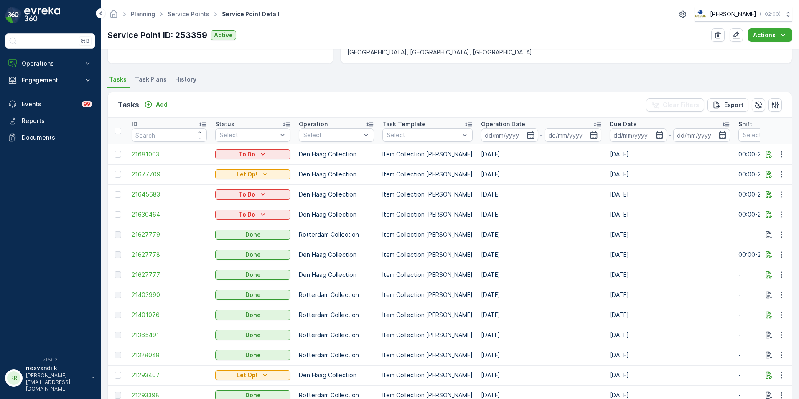
click at [524, 125] on div "Operation Date" at bounding box center [541, 124] width 120 height 8
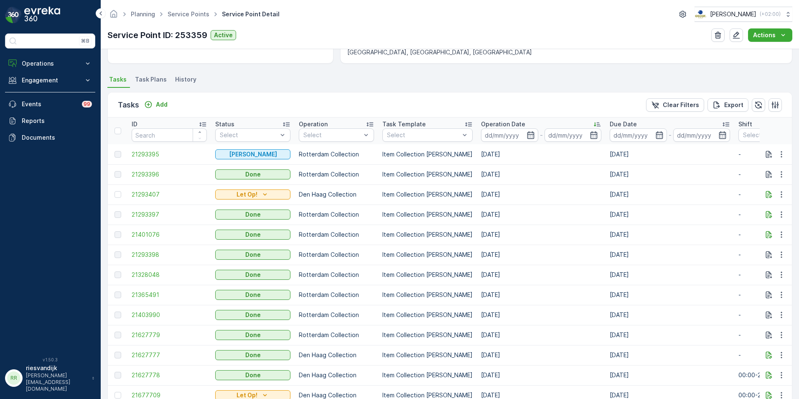
click at [524, 125] on div "Operation Date" at bounding box center [541, 124] width 120 height 8
